Goal: Navigation & Orientation: Find specific page/section

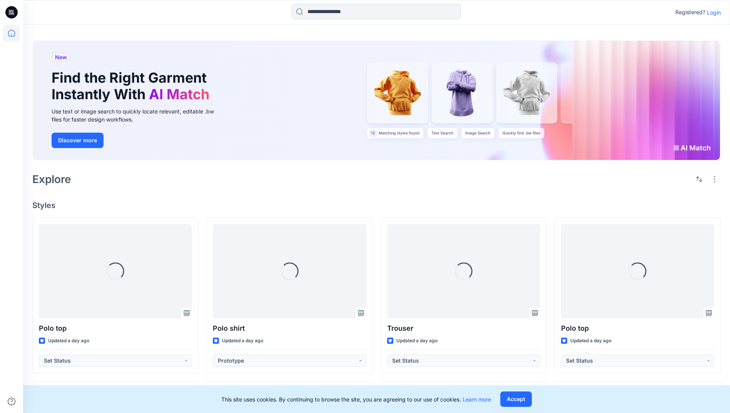
drag, startPoint x: 717, startPoint y: 12, endPoint x: 716, endPoint y: 18, distance: 6.6
click at [717, 12] on p "Login" at bounding box center [714, 12] width 14 height 8
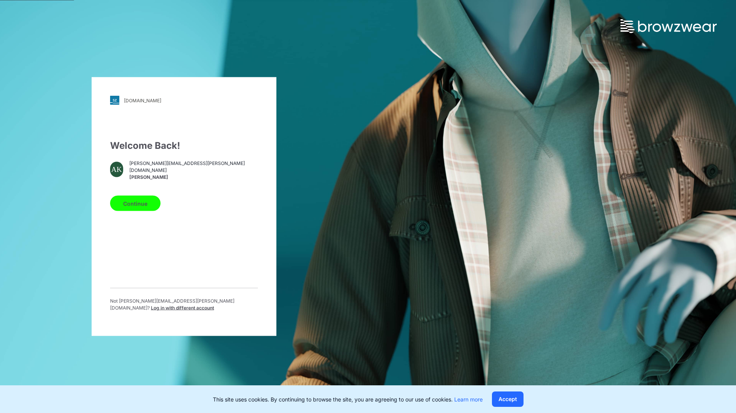
click at [145, 199] on button "Continue" at bounding box center [135, 203] width 50 height 15
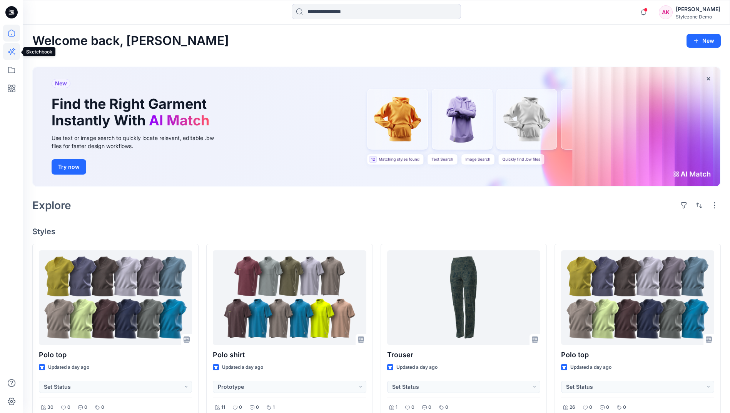
click at [14, 59] on icon at bounding box center [11, 51] width 17 height 17
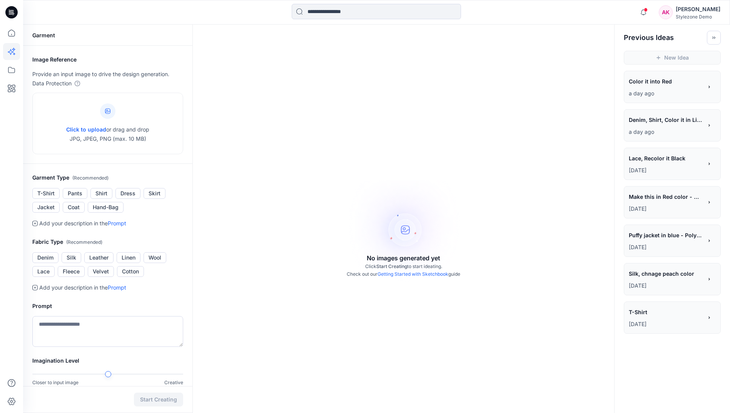
click at [663, 245] on p "[DATE]" at bounding box center [666, 247] width 74 height 9
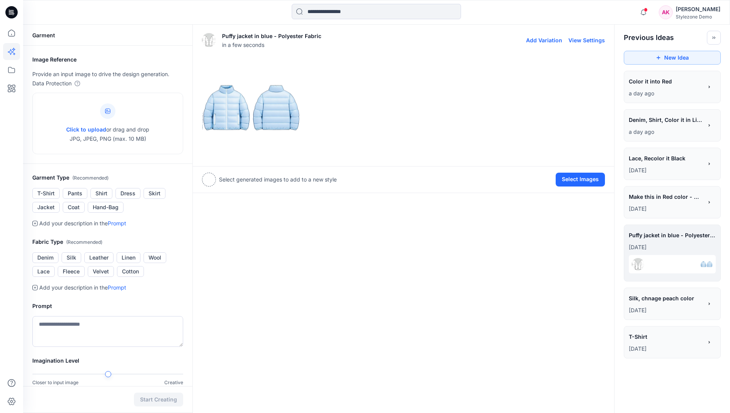
click at [589, 40] on button "View Settings" at bounding box center [587, 40] width 37 height 7
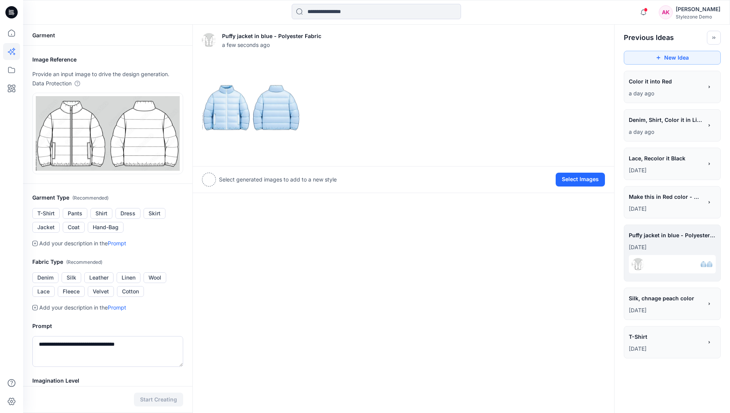
click at [655, 337] on span "T-Shirt" at bounding box center [665, 336] width 73 height 11
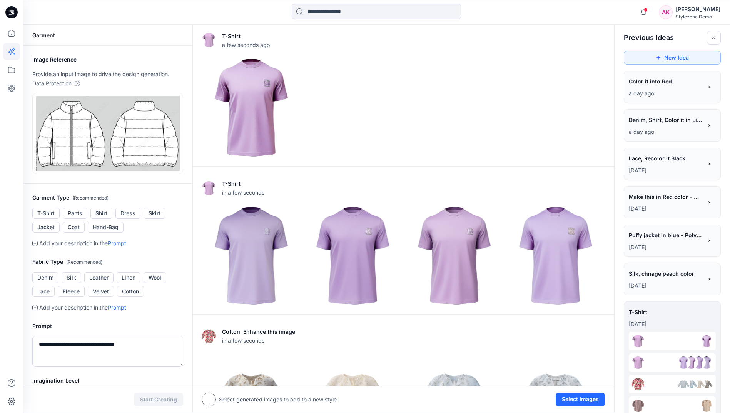
click at [660, 278] on span "Silk, chnage peach color" at bounding box center [665, 273] width 73 height 11
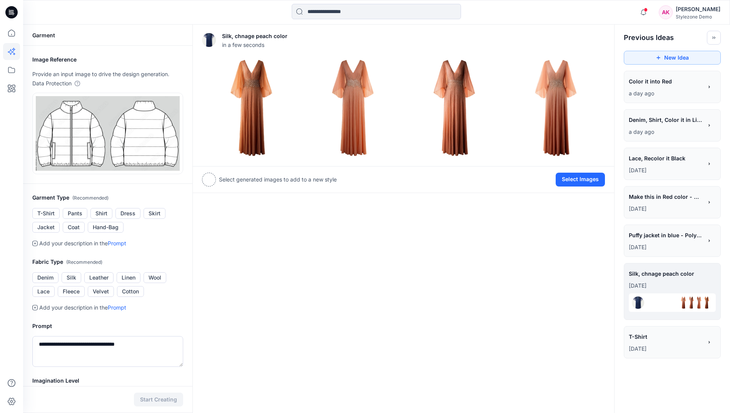
click at [664, 234] on span "Puffy jacket in blue - Polyester Fabric" at bounding box center [665, 235] width 73 height 11
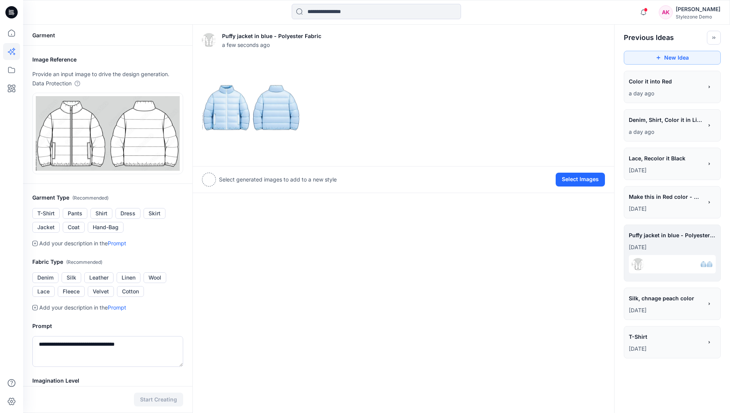
click at [669, 208] on p "[DATE]" at bounding box center [666, 208] width 74 height 9
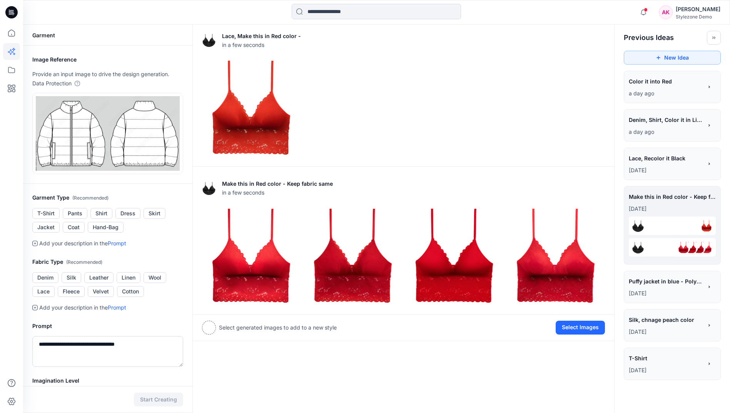
click at [671, 170] on p "[DATE]" at bounding box center [666, 170] width 74 height 9
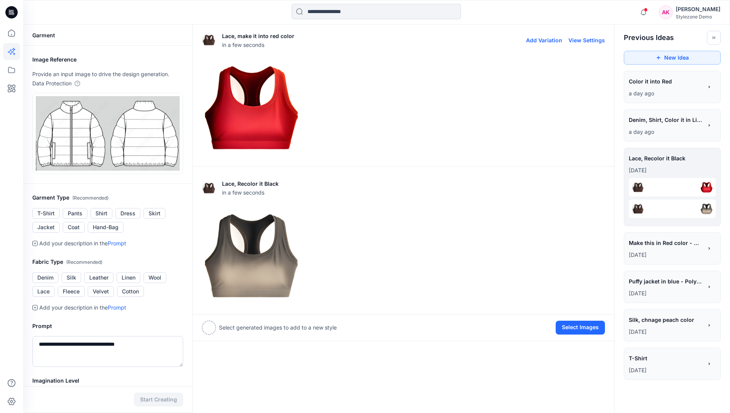
click at [584, 40] on button "View Settings" at bounding box center [587, 40] width 37 height 7
type textarea "**********"
